Goal: Information Seeking & Learning: Understand process/instructions

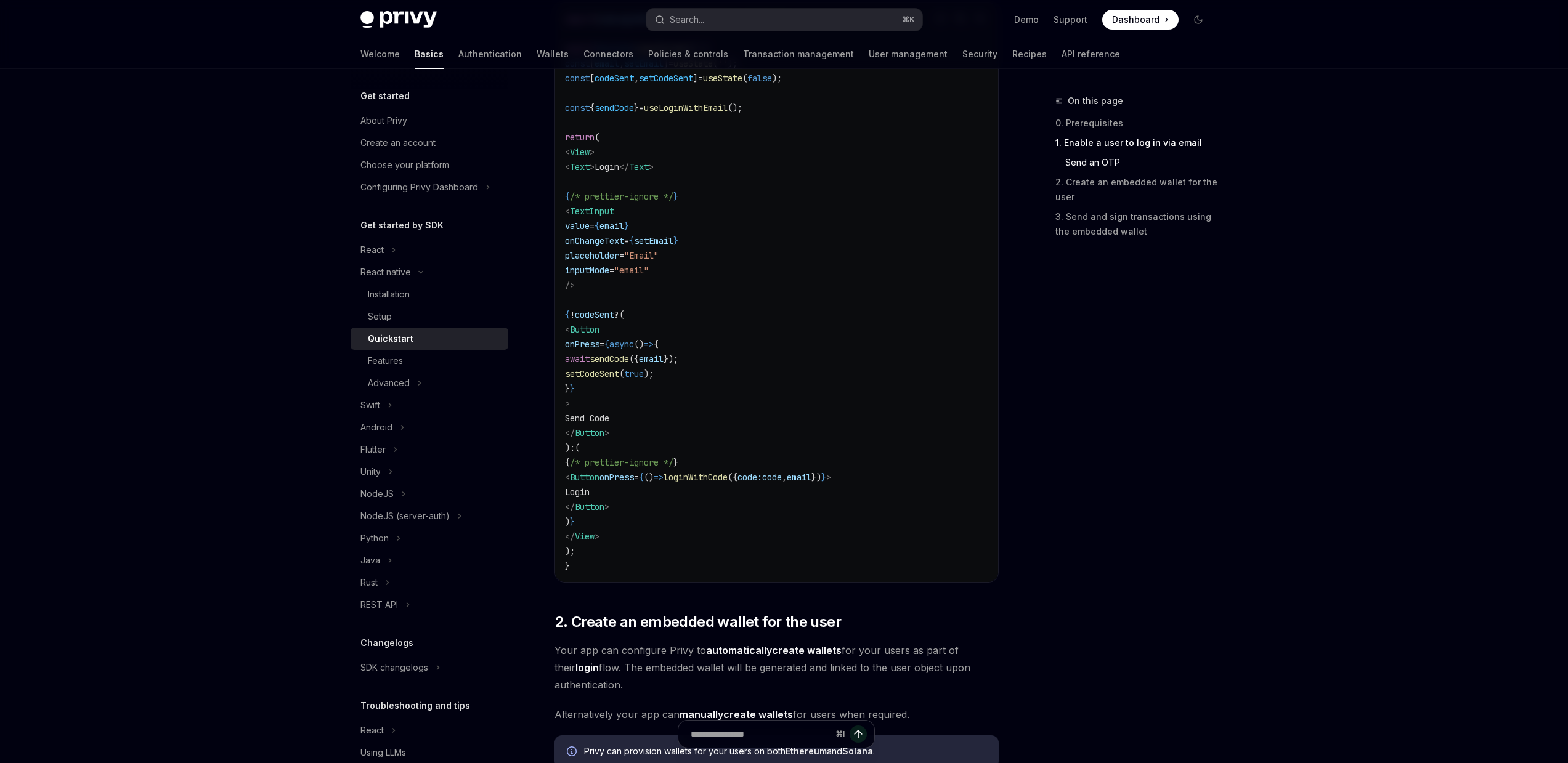
scroll to position [783, 0]
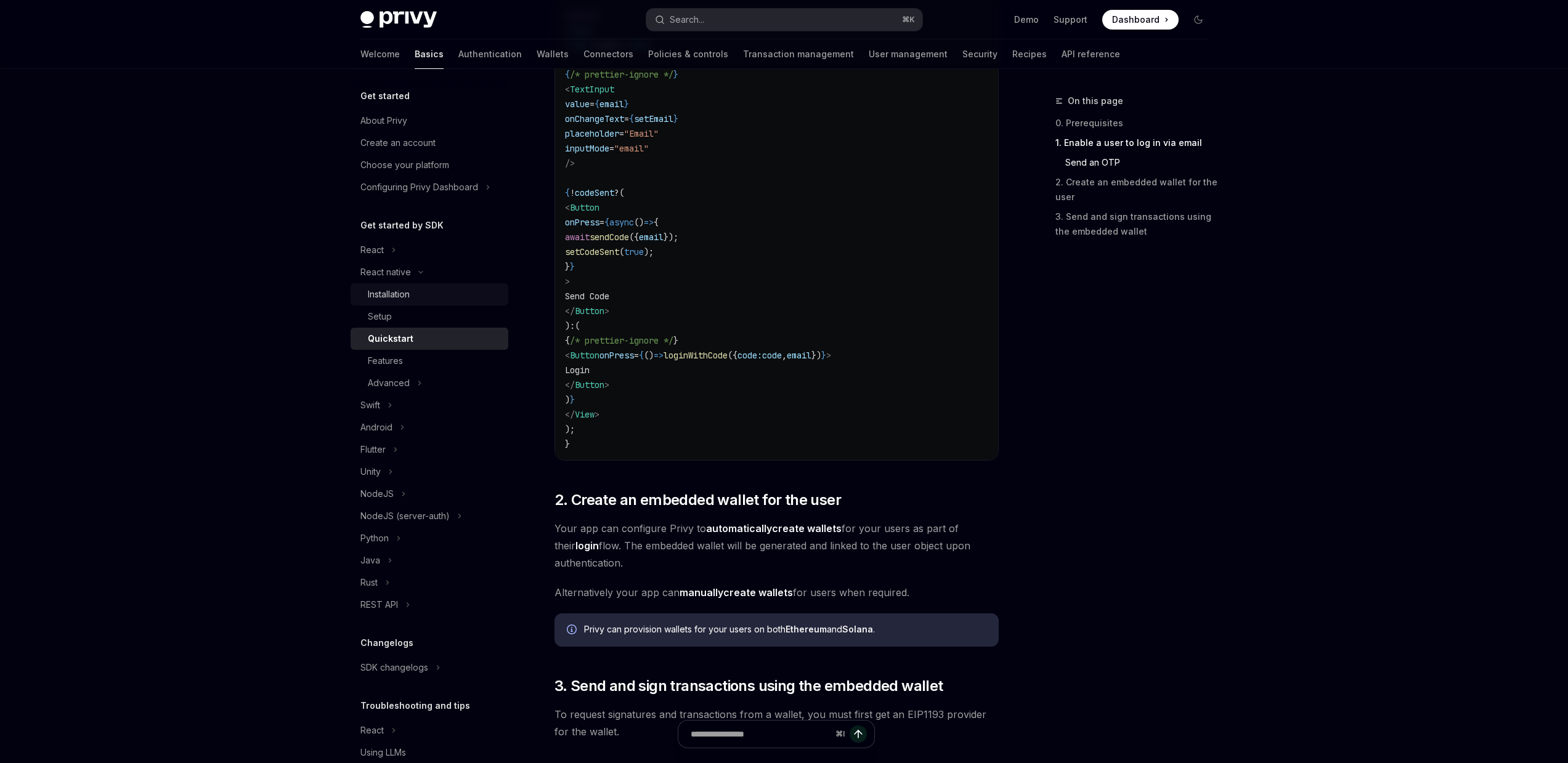
click at [460, 284] on link "Installation" at bounding box center [429, 294] width 158 height 22
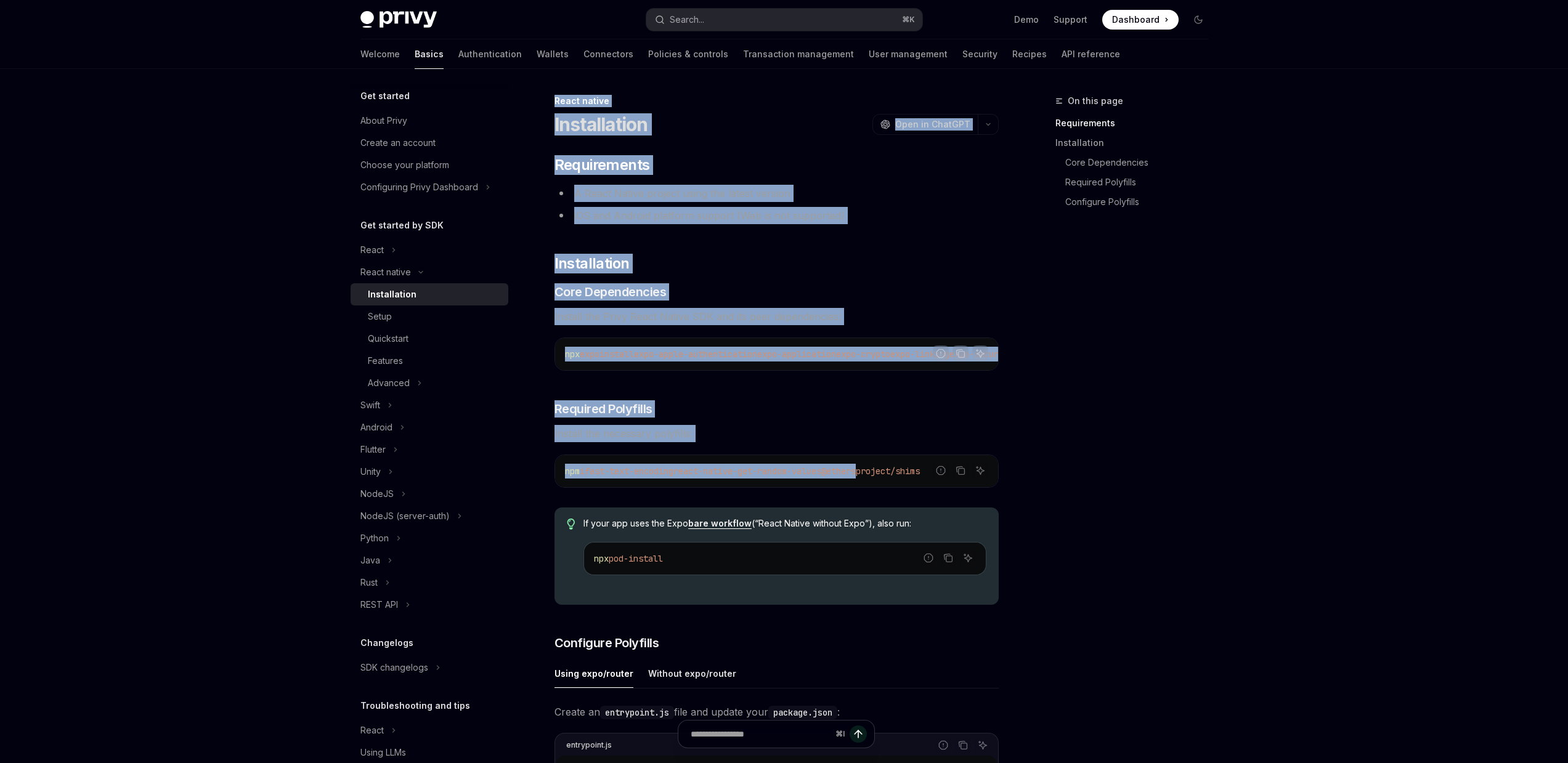
drag, startPoint x: 884, startPoint y: 479, endPoint x: 1075, endPoint y: 497, distance: 191.8
click at [1080, 501] on div "On this page Requirements Installation Core Dependencies Required Polyfills Con…" at bounding box center [784, 765] width 867 height 1393
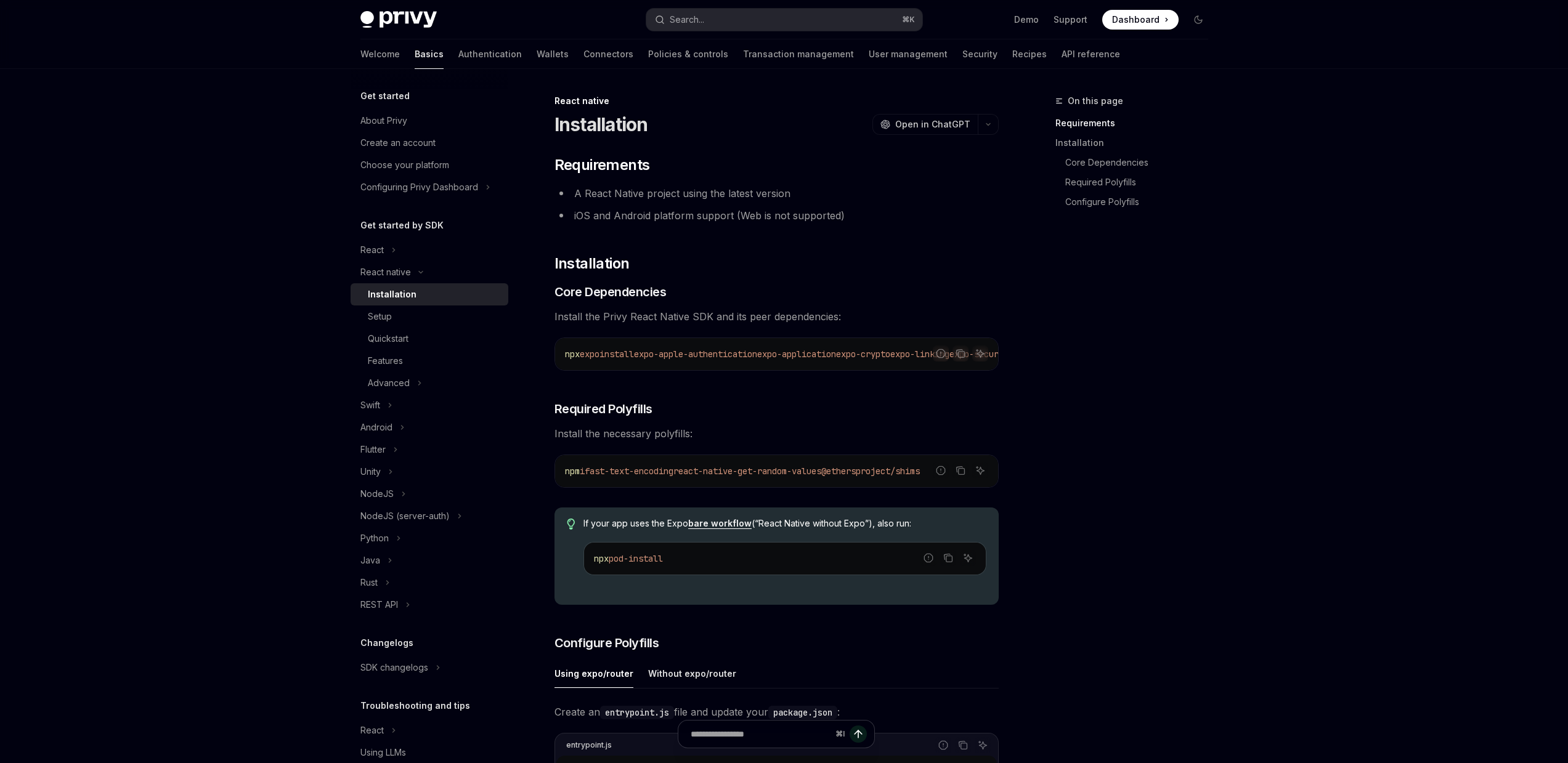
click at [887, 398] on div "​ Requirements A React Native project using the latest version iOS and Android …" at bounding box center [776, 709] width 444 height 1108
click at [493, 311] on link "Setup" at bounding box center [429, 317] width 158 height 22
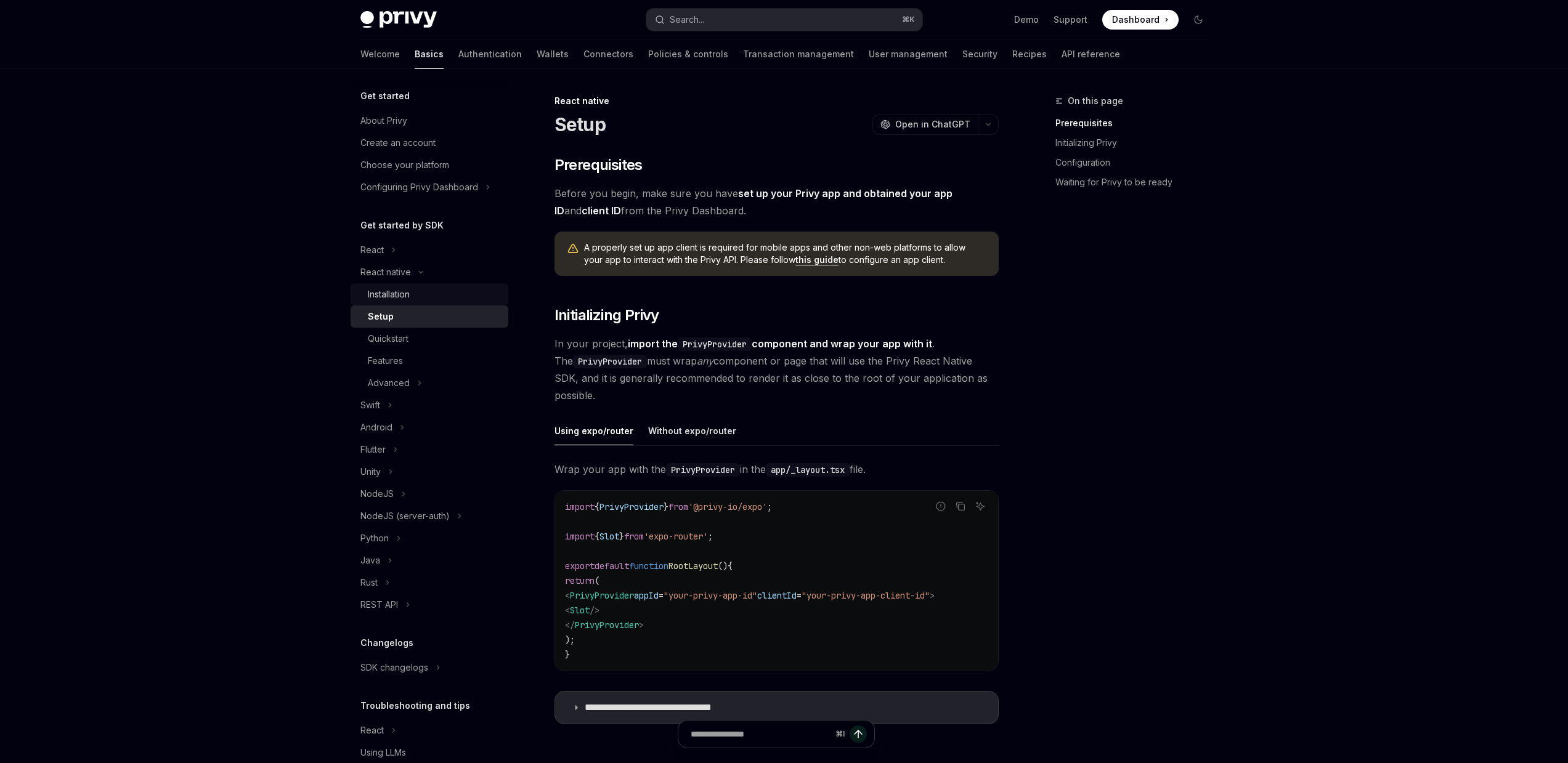
click at [452, 283] on link "Installation" at bounding box center [429, 294] width 158 height 22
type textarea "*"
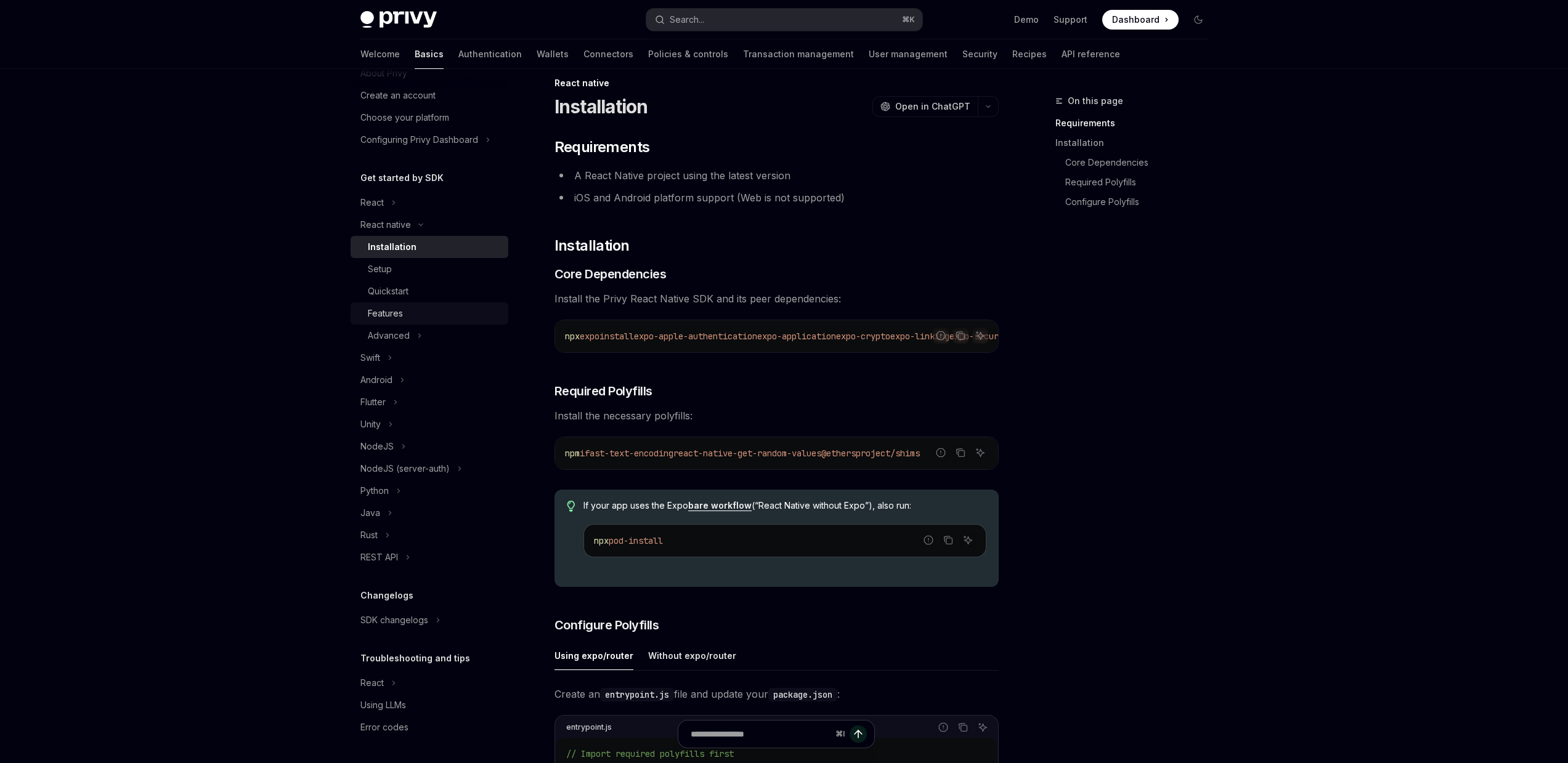
scroll to position [21, 0]
